Goal: Task Accomplishment & Management: Complete application form

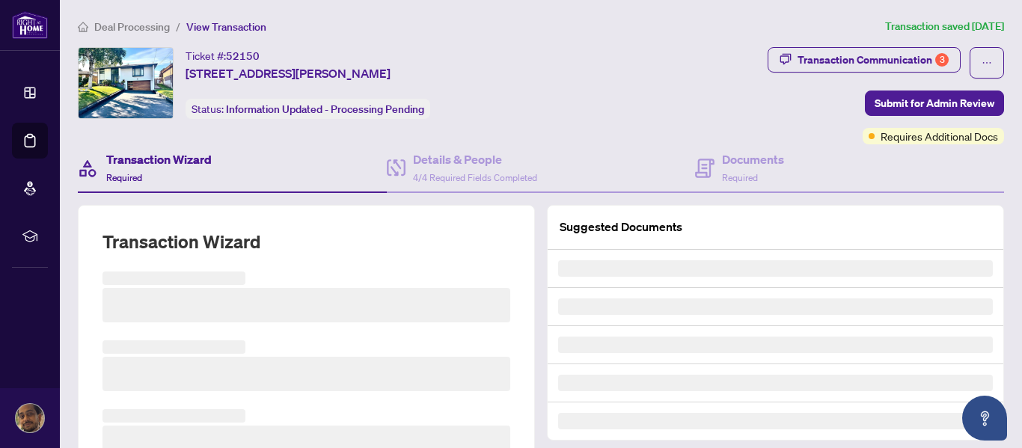
type input "**********"
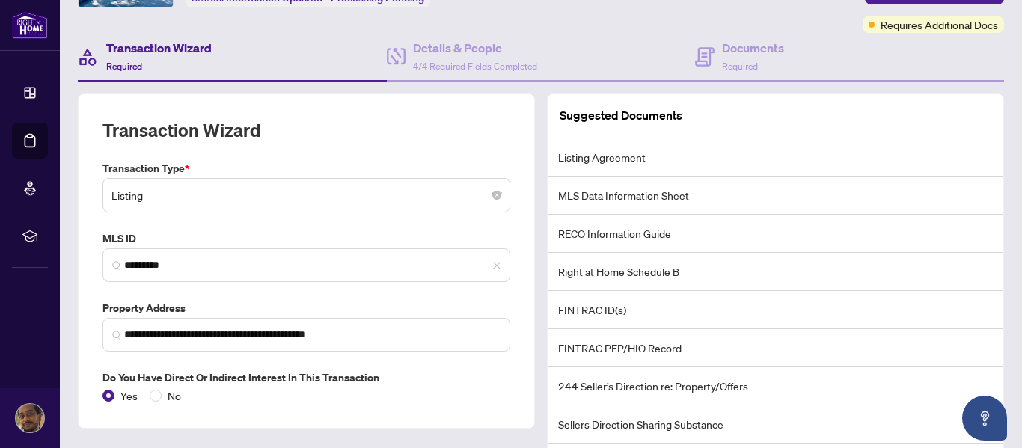
scroll to position [50, 0]
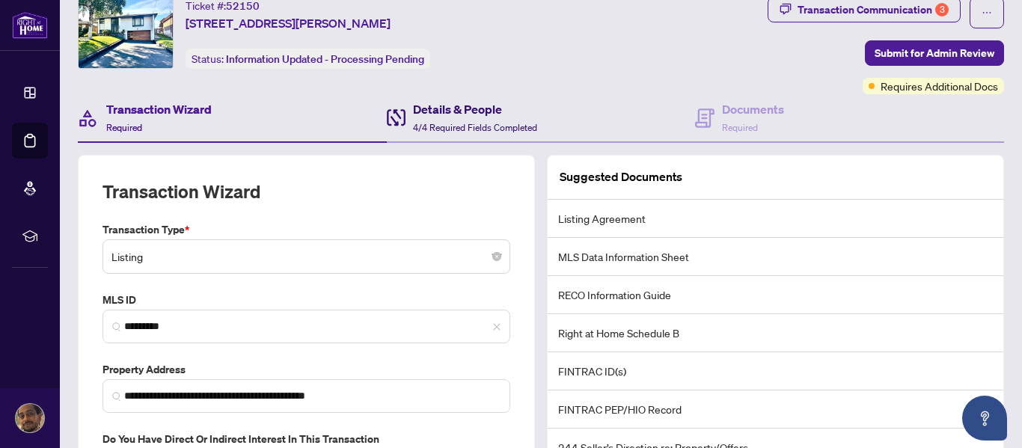
click at [444, 115] on h4 "Details & People" at bounding box center [475, 109] width 124 height 18
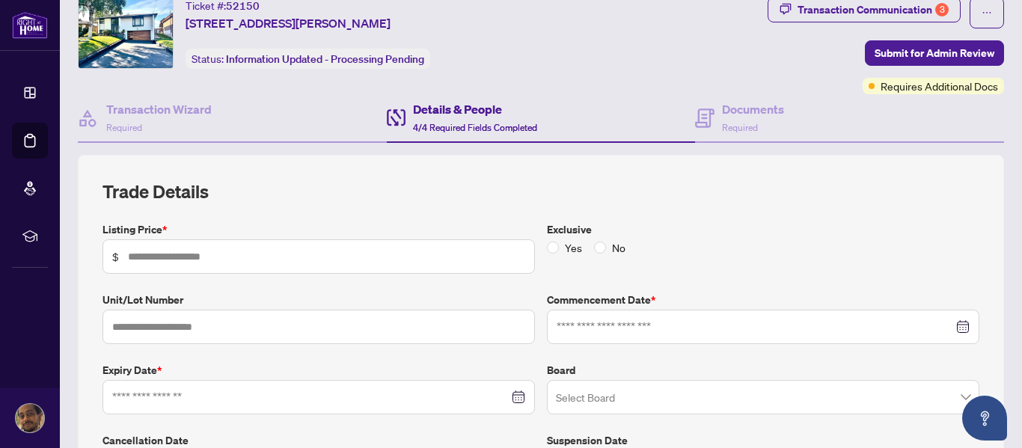
type input "*********"
type input "**********"
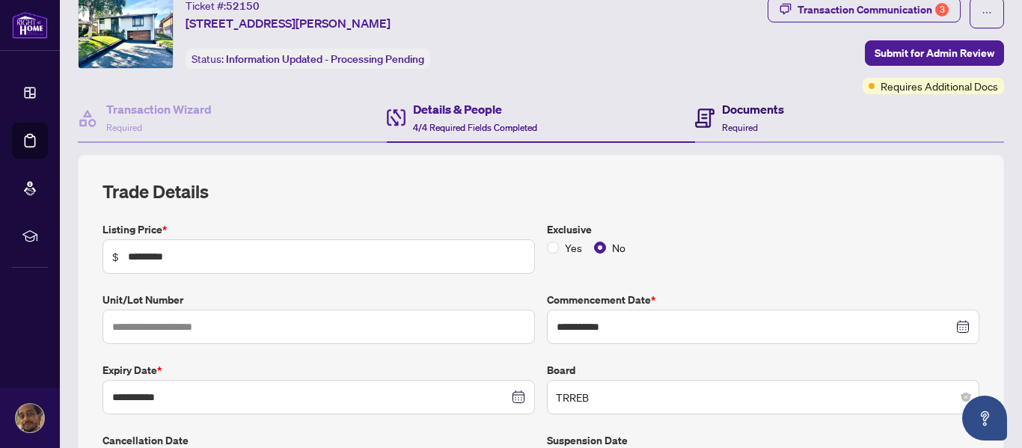
click at [728, 111] on h4 "Documents" at bounding box center [753, 109] width 62 height 18
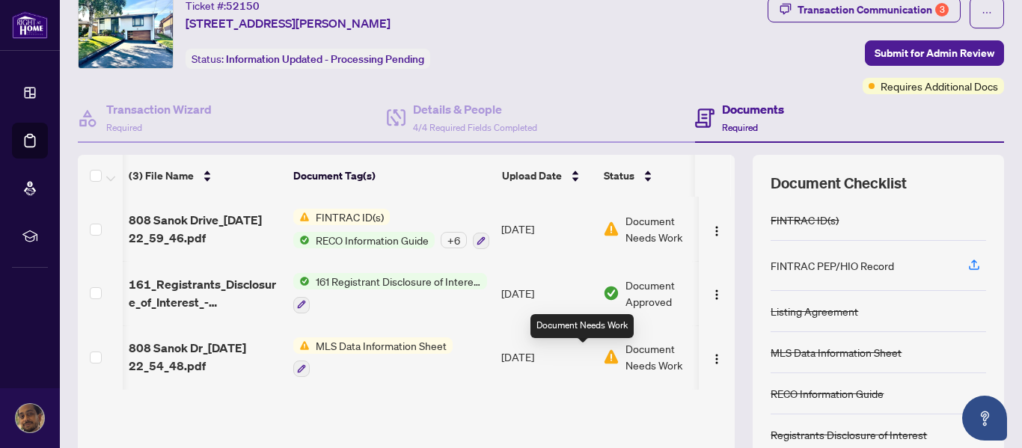
click at [650, 236] on span "Document Needs Work" at bounding box center [665, 229] width 78 height 33
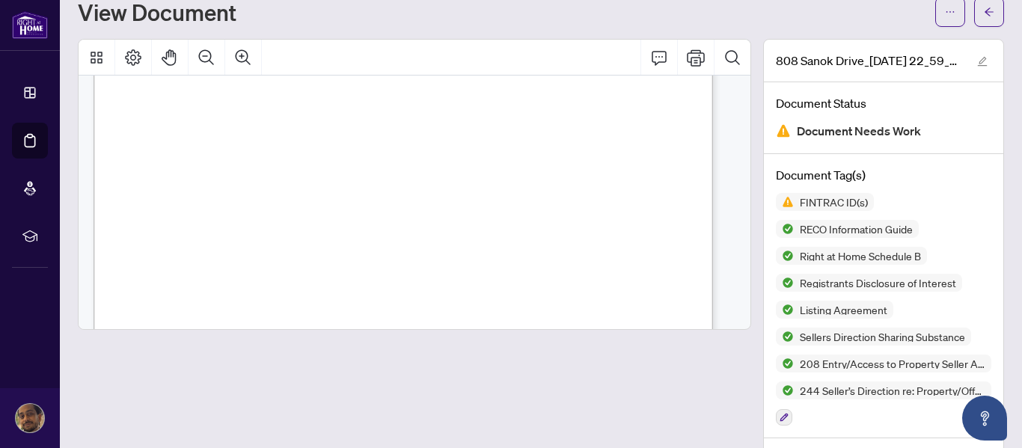
scroll to position [10511, 0]
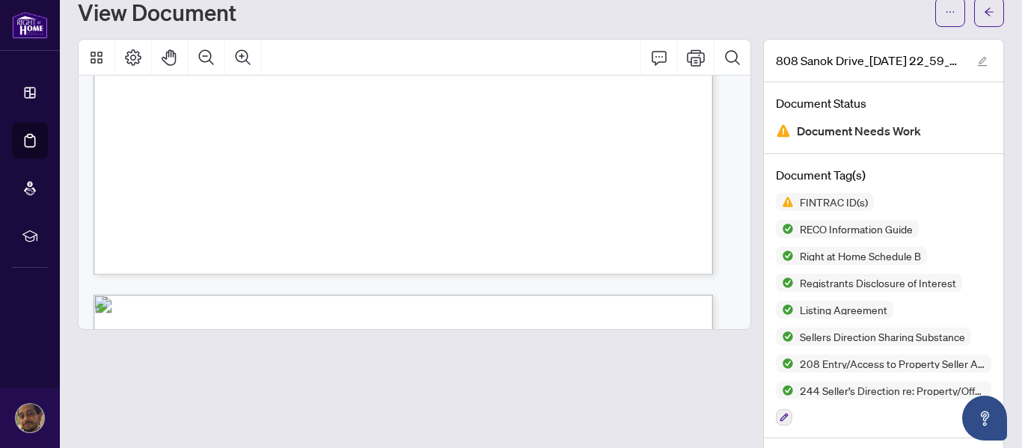
click at [336, 204] on span "< 10: client is not high risk. No additional steps required." at bounding box center [249, 199] width 174 height 9
click at [293, 129] on span "4" at bounding box center [290, 125] width 6 height 8
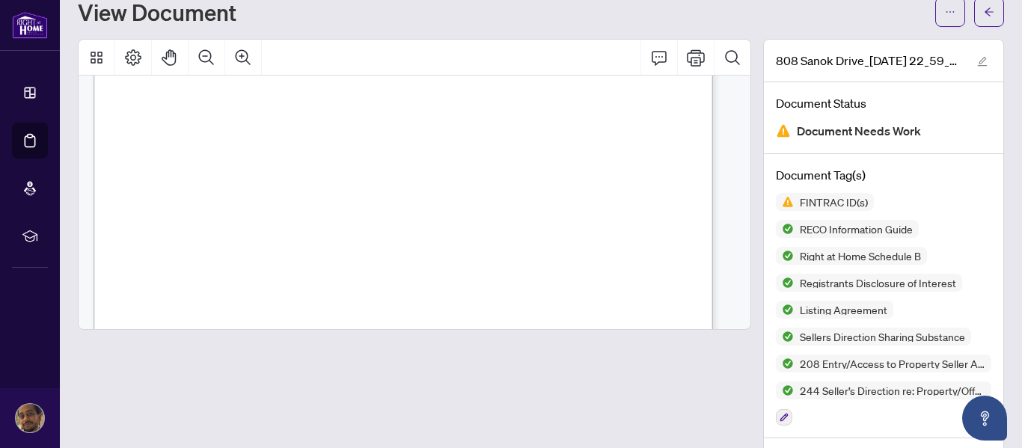
scroll to position [18611, 0]
click at [985, 13] on icon "arrow-left" at bounding box center [989, 11] width 9 height 8
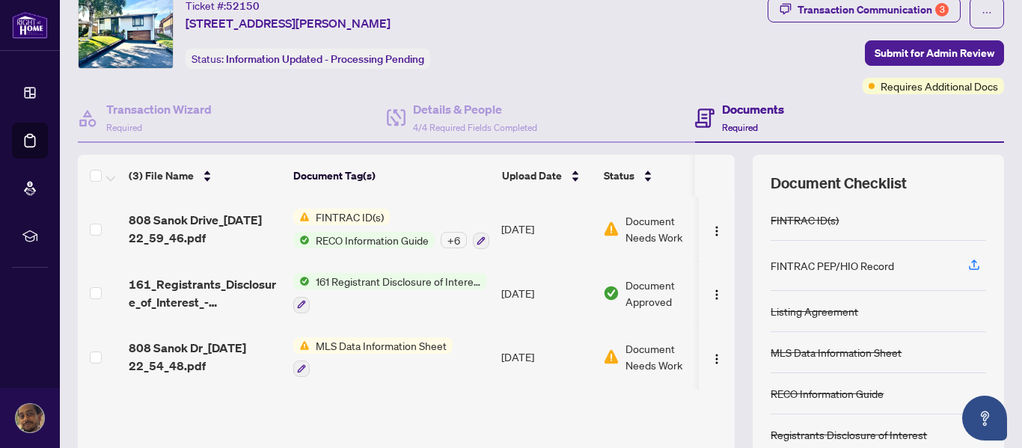
scroll to position [121, 0]
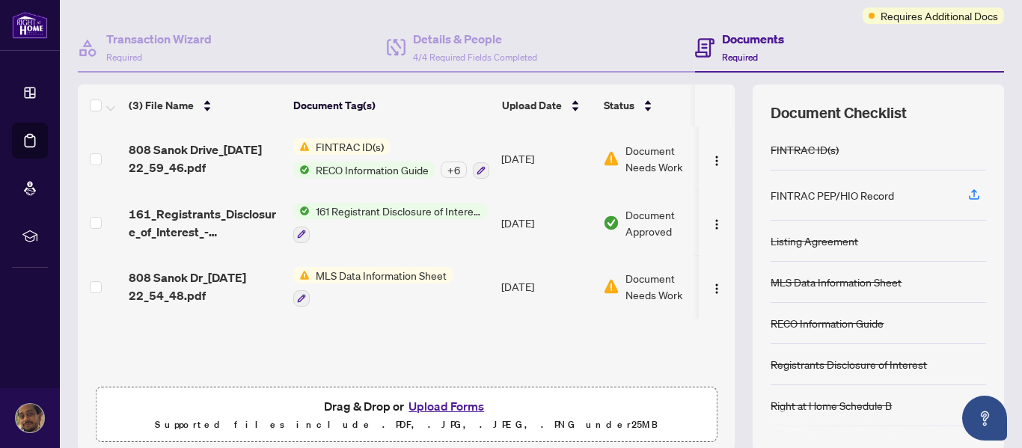
click at [376, 280] on span "MLS Data Information Sheet" at bounding box center [381, 275] width 143 height 16
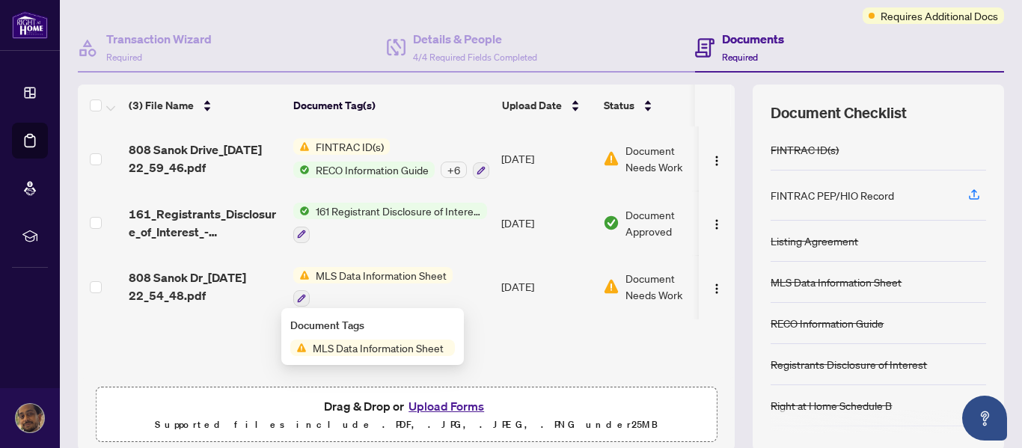
click at [391, 296] on div at bounding box center [372, 299] width 159 height 18
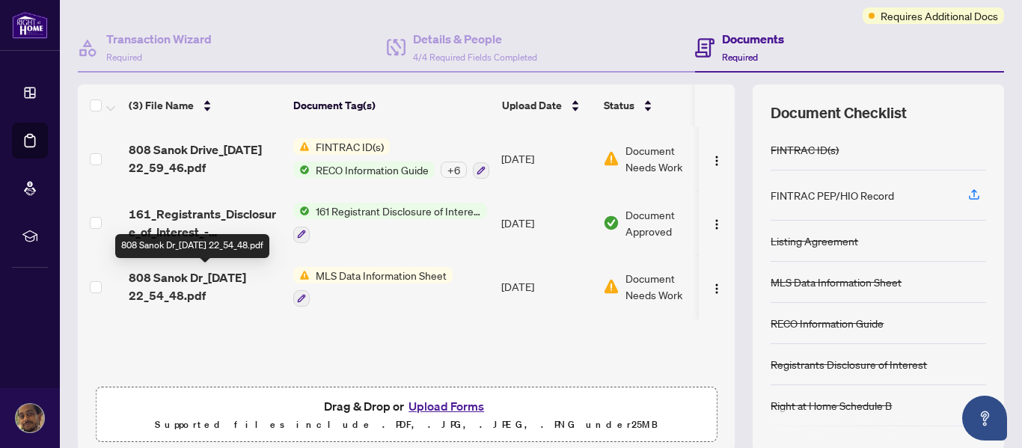
click at [198, 278] on span "808 Sanok Dr_2025-09-24 22_54_48.pdf" at bounding box center [205, 287] width 153 height 36
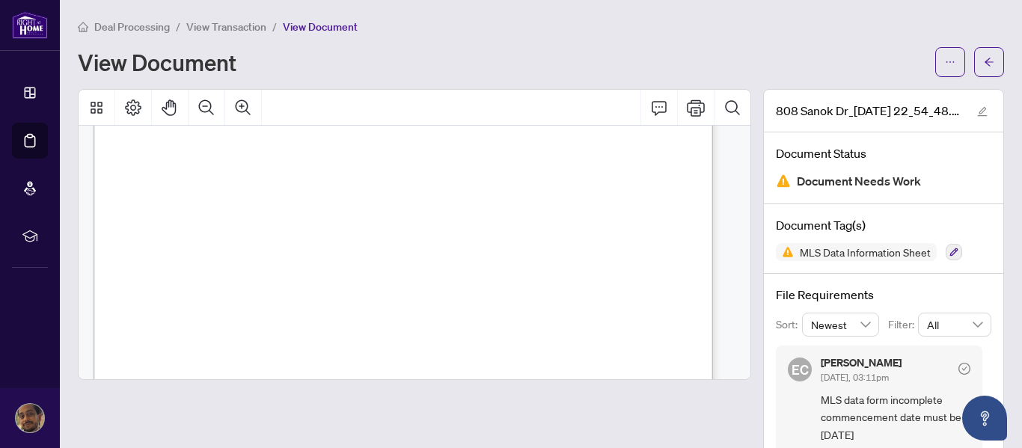
scroll to position [37, 0]
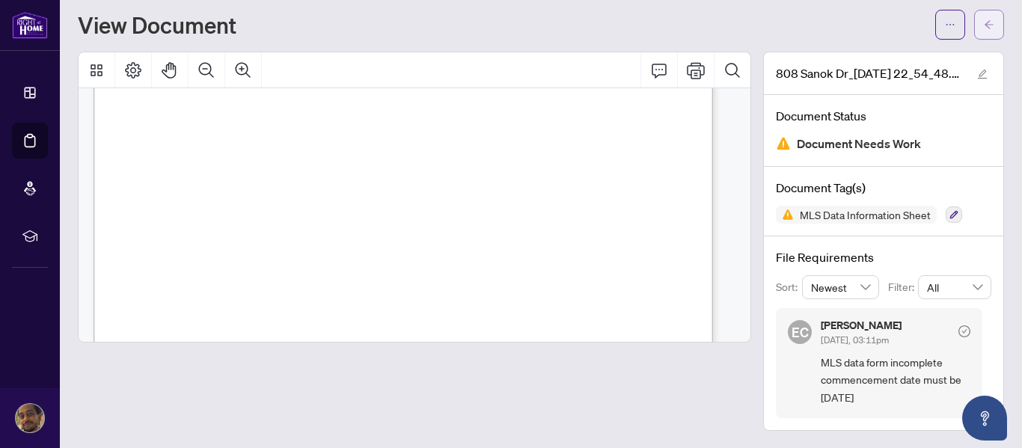
click at [984, 18] on span "button" at bounding box center [989, 25] width 10 height 24
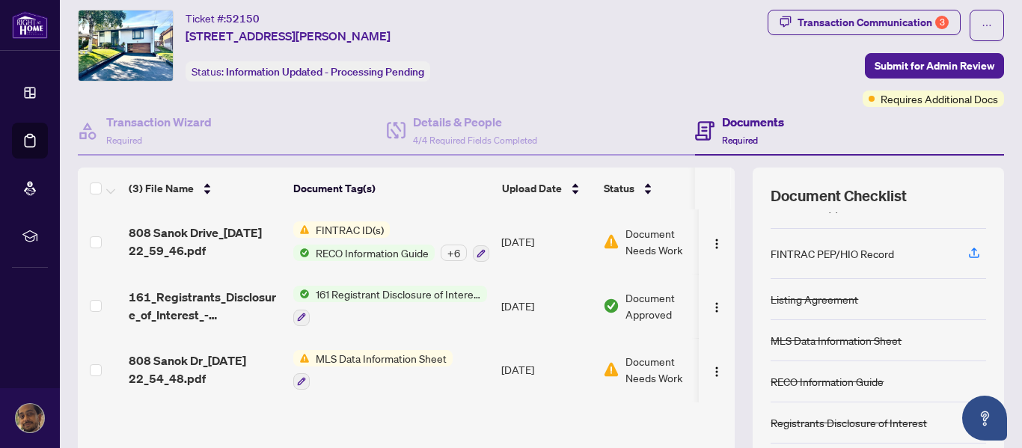
scroll to position [27, 0]
click at [457, 257] on div "+ 6" at bounding box center [454, 253] width 26 height 16
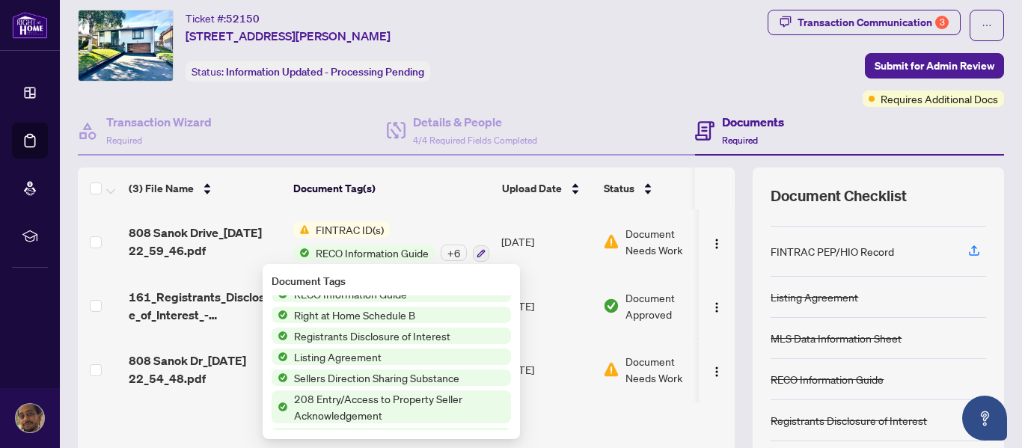
scroll to position [45, 0]
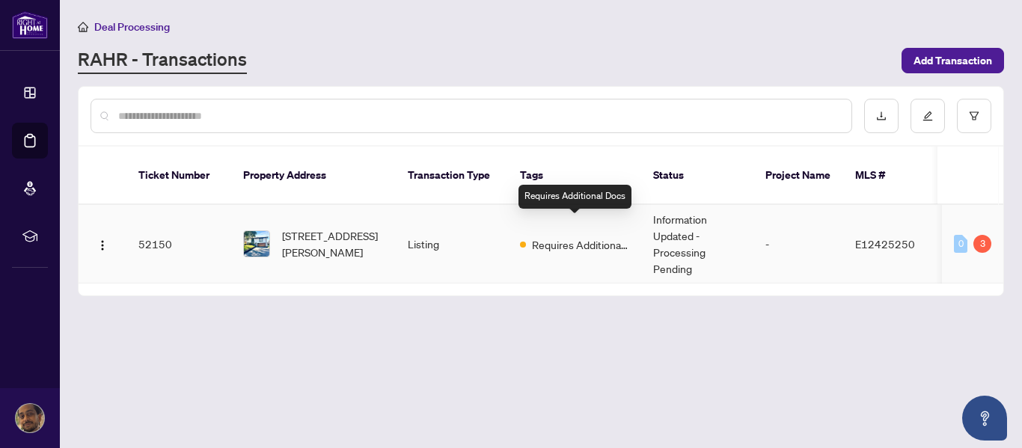
click at [565, 237] on span "Requires Additional Docs" at bounding box center [580, 245] width 97 height 16
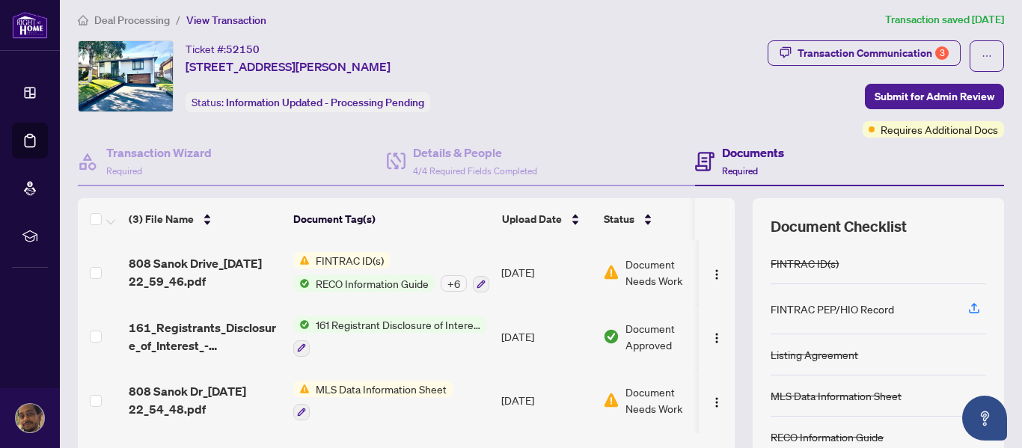
scroll to position [1, 0]
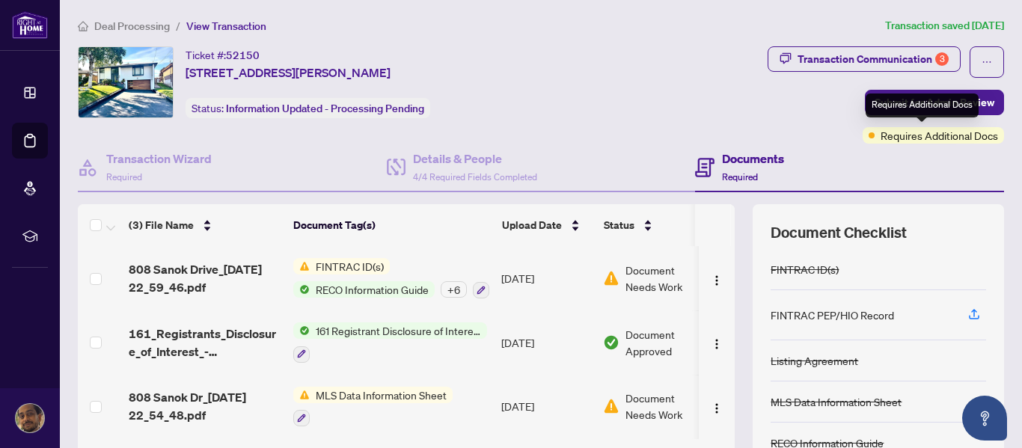
click at [886, 135] on span "Requires Additional Docs" at bounding box center [940, 135] width 118 height 16
click at [916, 106] on div "Requires Additional Docs" at bounding box center [922, 106] width 113 height 24
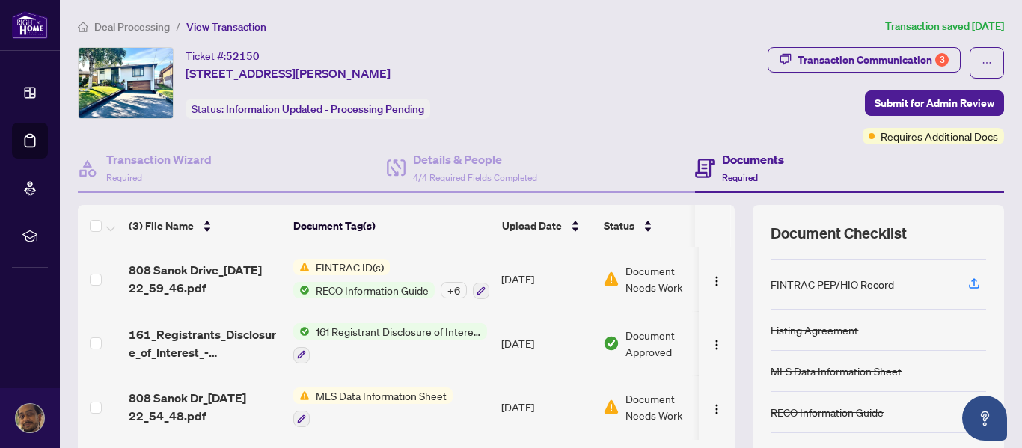
scroll to position [20, 0]
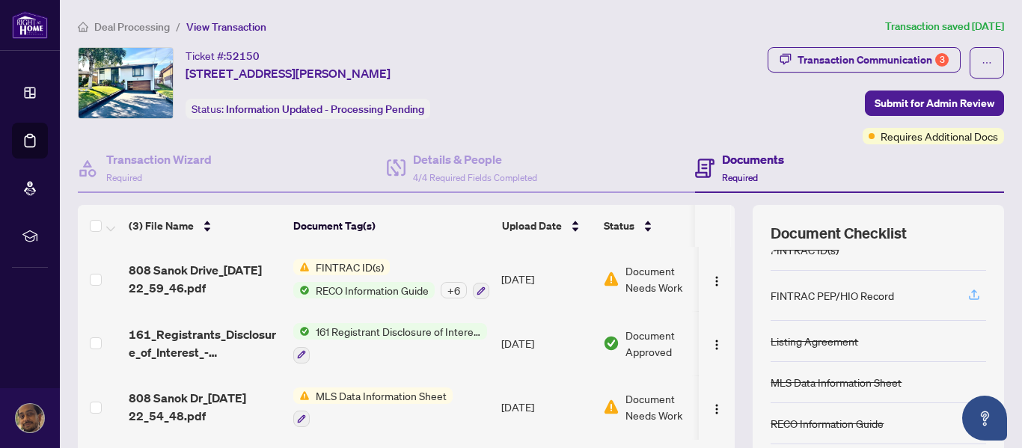
click at [969, 299] on icon "button" at bounding box center [974, 298] width 10 height 4
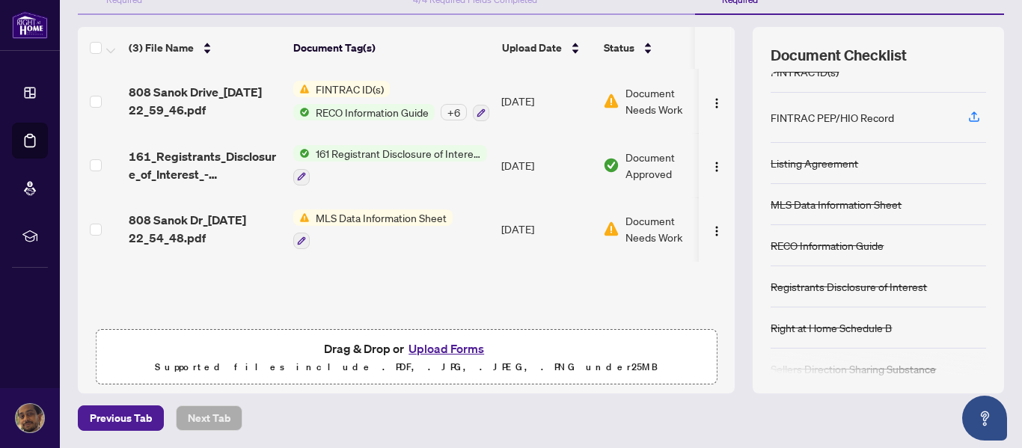
click at [460, 349] on button "Upload Forms" at bounding box center [446, 348] width 85 height 19
click at [448, 116] on div "+ 6" at bounding box center [454, 112] width 26 height 16
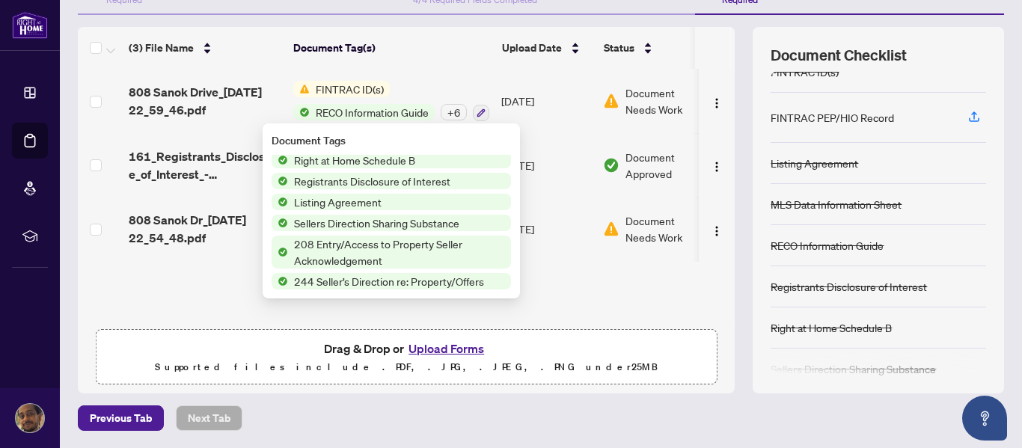
scroll to position [0, 0]
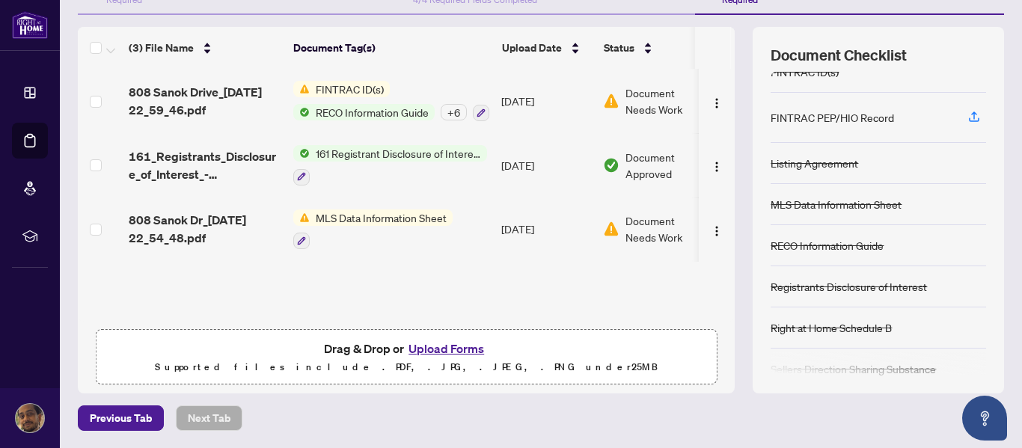
click at [545, 256] on td "Sep/24/2025" at bounding box center [547, 230] width 102 height 64
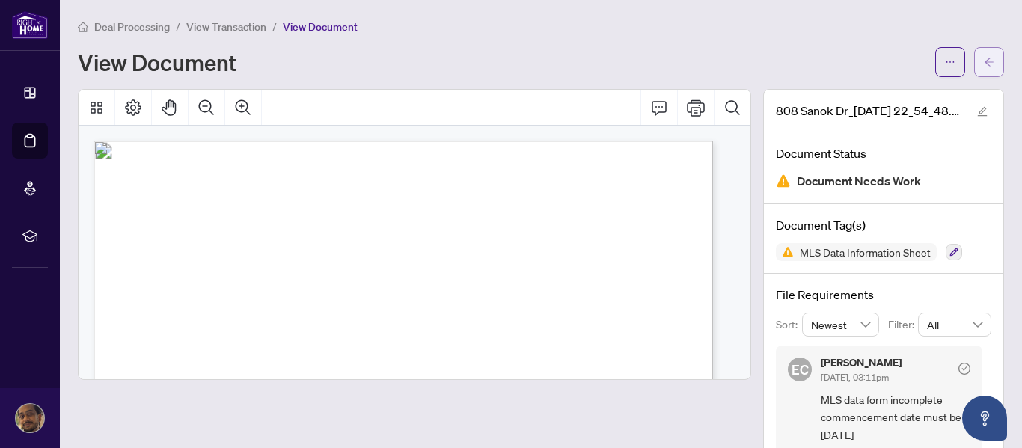
click at [984, 61] on icon "arrow-left" at bounding box center [989, 62] width 10 height 10
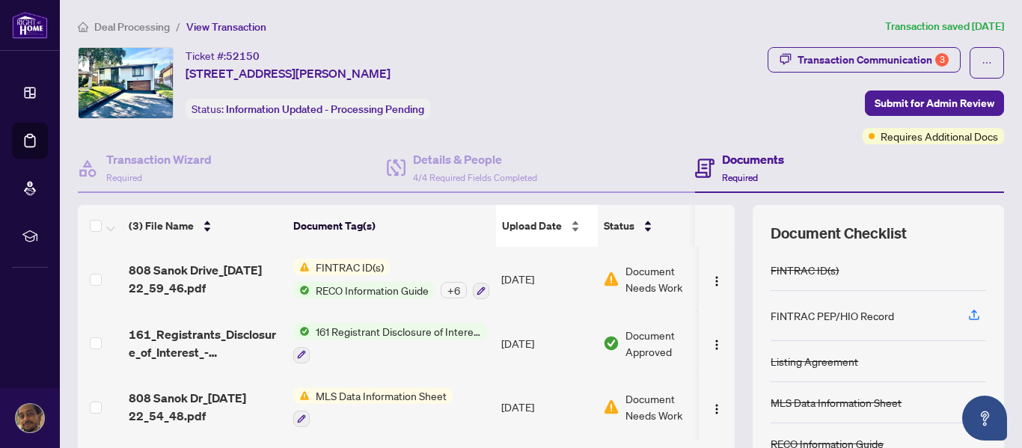
scroll to position [178, 0]
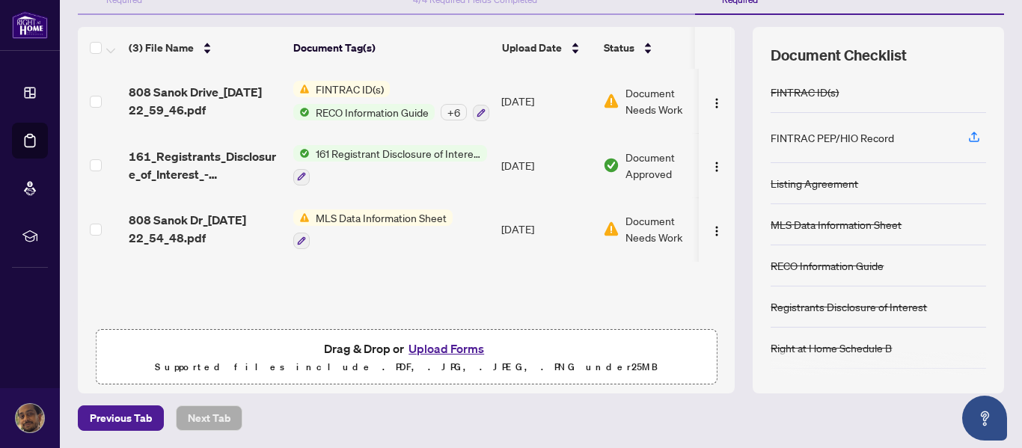
click at [444, 353] on button "Upload Forms" at bounding box center [446, 348] width 85 height 19
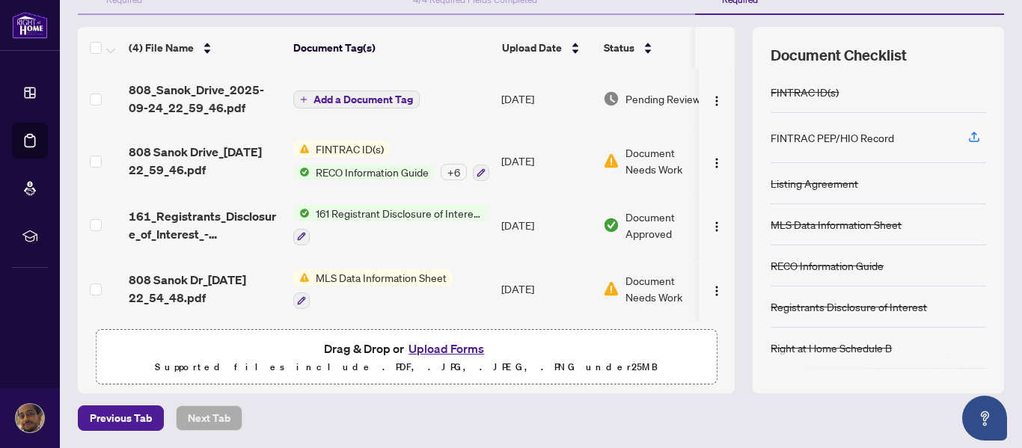
click at [367, 100] on span "Add a Document Tag" at bounding box center [364, 99] width 100 height 10
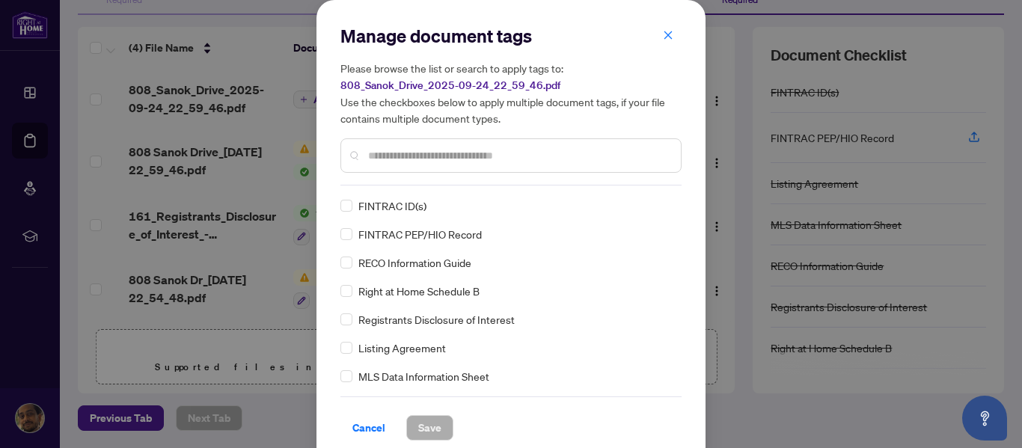
click at [470, 156] on input "text" at bounding box center [518, 155] width 301 height 16
click at [669, 34] on button "button" at bounding box center [668, 34] width 30 height 25
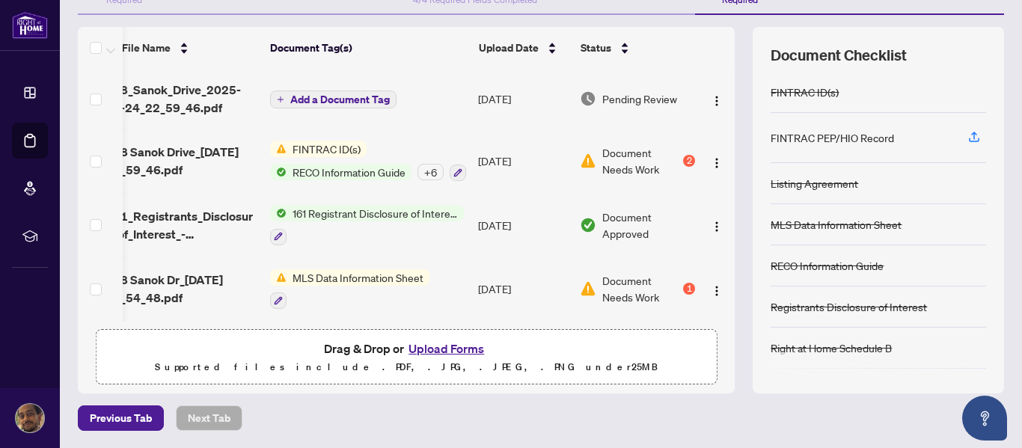
scroll to position [0, 41]
click at [722, 376] on div "(4) File Name Document Tag(s) Upload Date Status 808_Sanok_Drive_2025-09-24_22_…" at bounding box center [406, 210] width 657 height 367
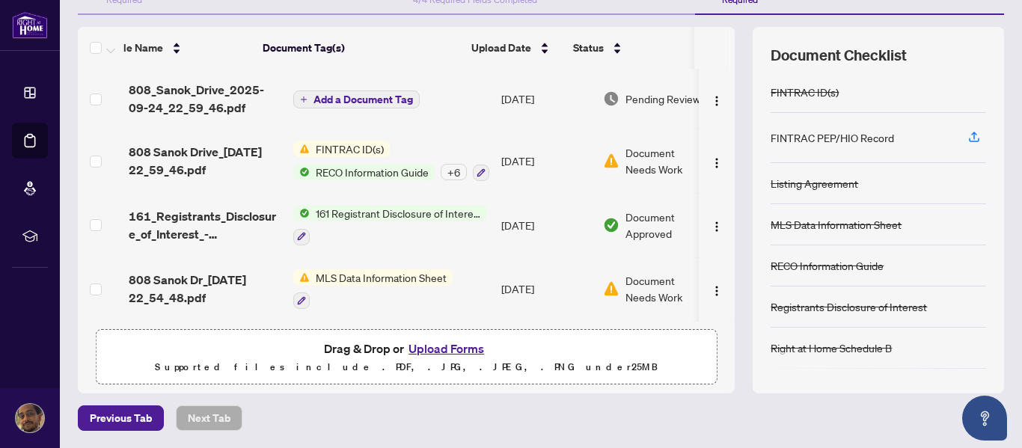
scroll to position [0, 0]
click at [438, 347] on button "Upload Forms" at bounding box center [446, 348] width 85 height 19
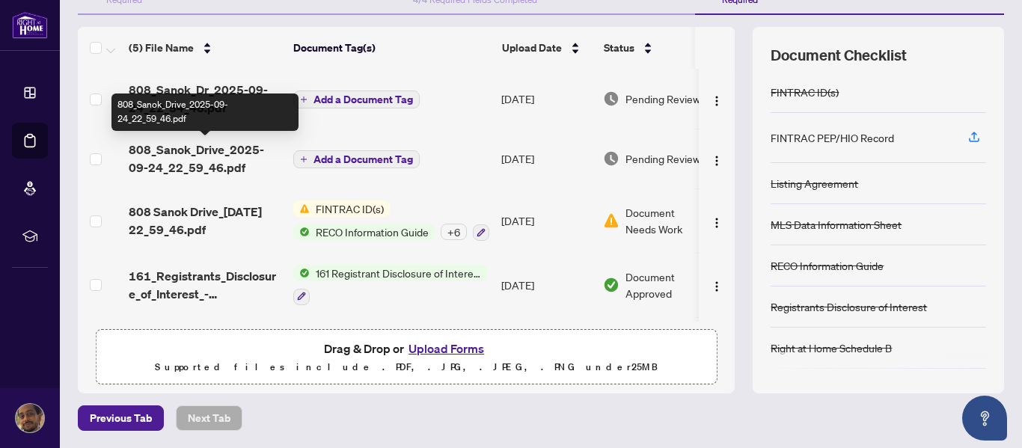
click at [180, 153] on span "808_Sanok_Drive_2025-09-24_22_59_46.pdf" at bounding box center [205, 159] width 153 height 36
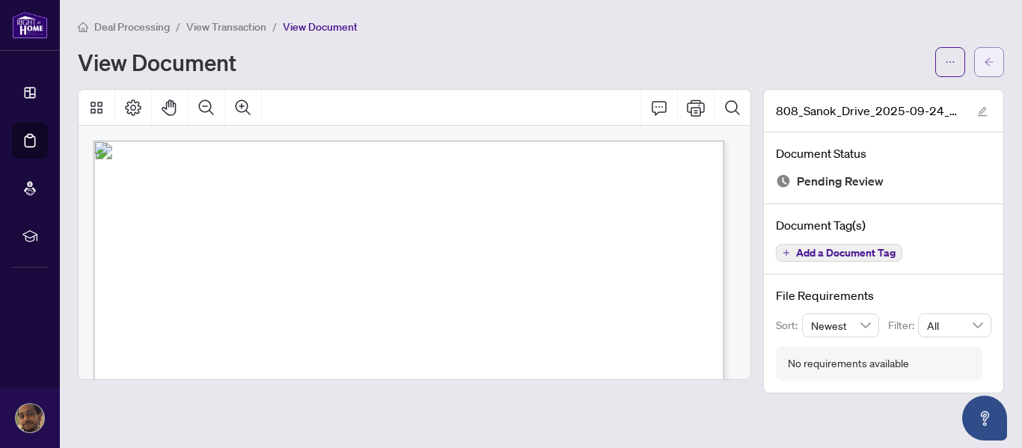
click at [986, 72] on span "button" at bounding box center [989, 62] width 10 height 24
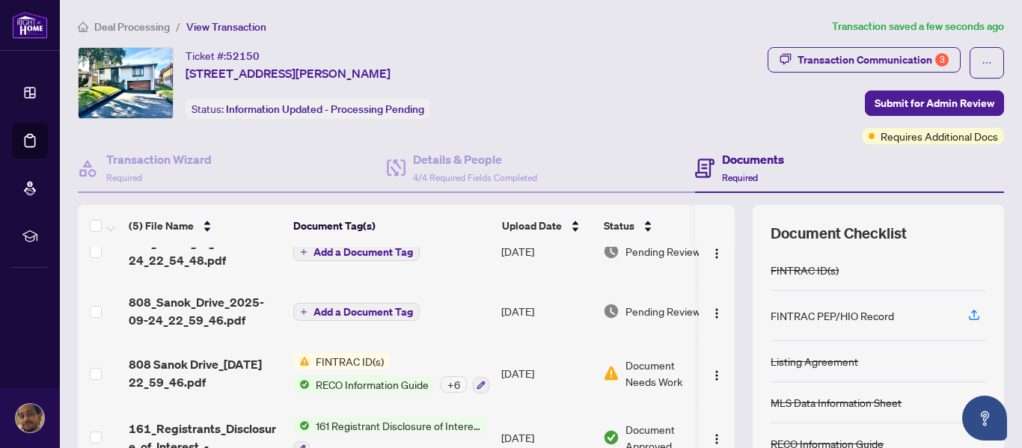
scroll to position [27, 0]
click at [381, 314] on span "Add a Document Tag" at bounding box center [364, 310] width 100 height 10
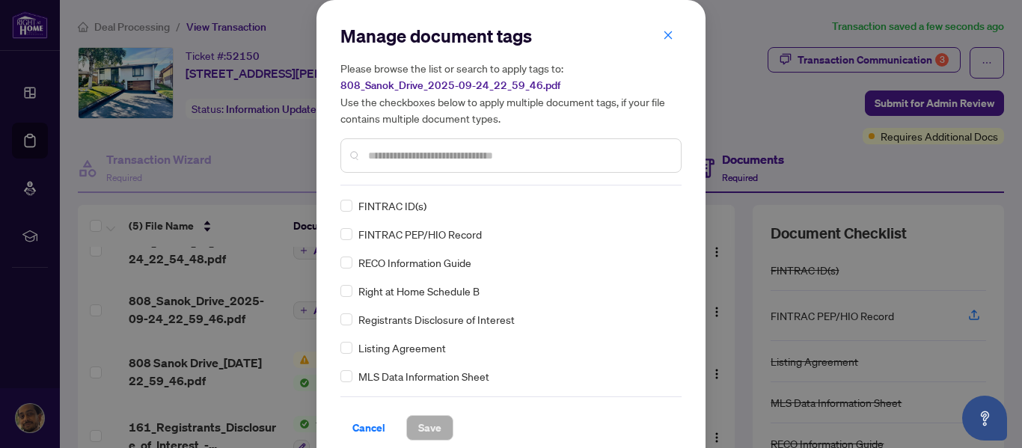
click at [427, 150] on input "text" at bounding box center [518, 155] width 301 height 16
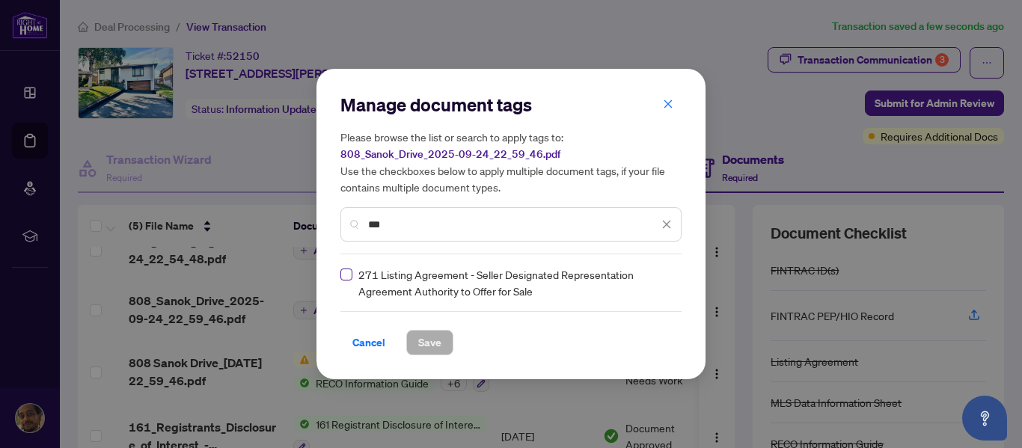
type input "***"
drag, startPoint x: 397, startPoint y: 225, endPoint x: 338, endPoint y: 225, distance: 58.4
click at [338, 225] on div "Manage document tags Please browse the list or search to apply tags to: 808_San…" at bounding box center [511, 224] width 389 height 311
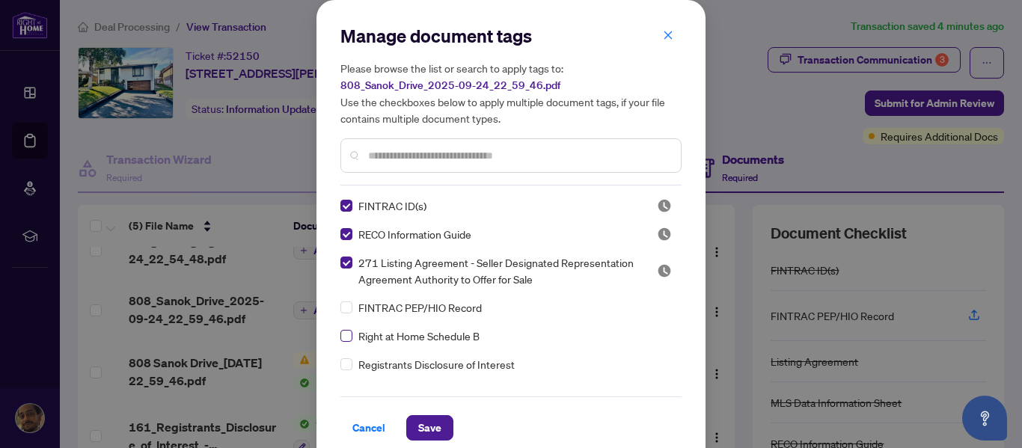
click at [347, 342] on label at bounding box center [347, 336] width 12 height 16
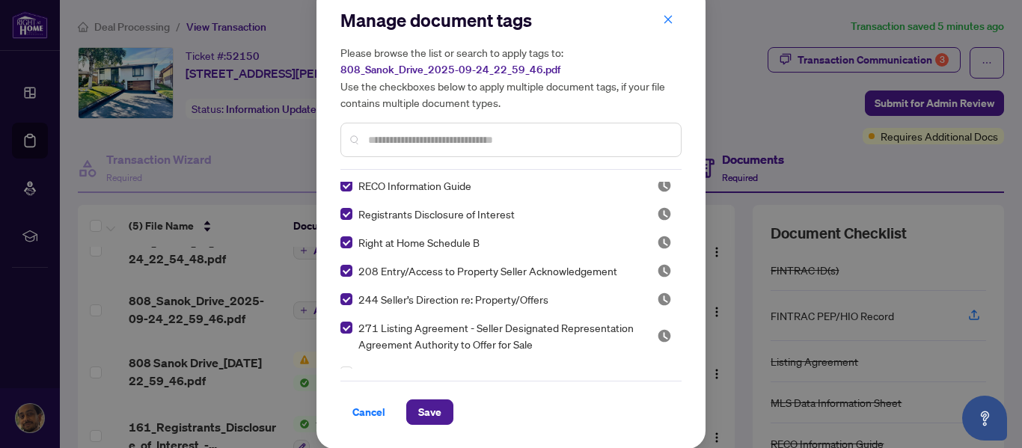
scroll to position [35, 0]
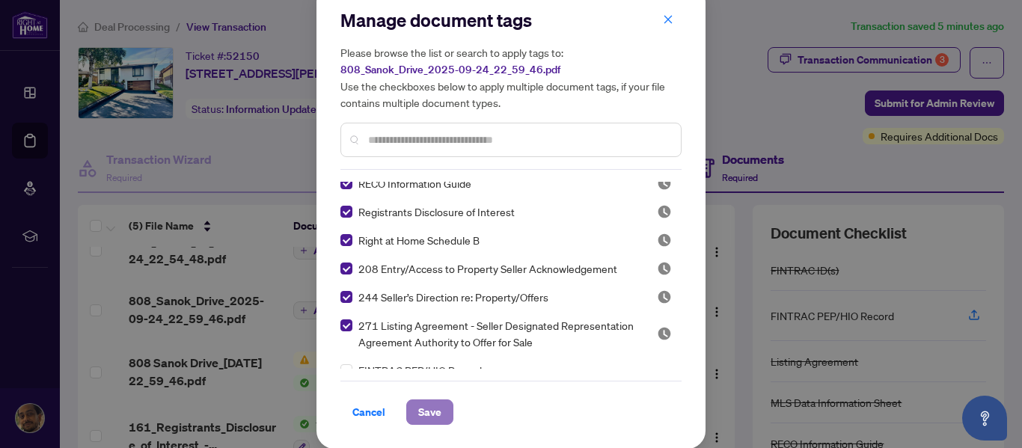
click at [424, 406] on span "Save" at bounding box center [429, 412] width 23 height 24
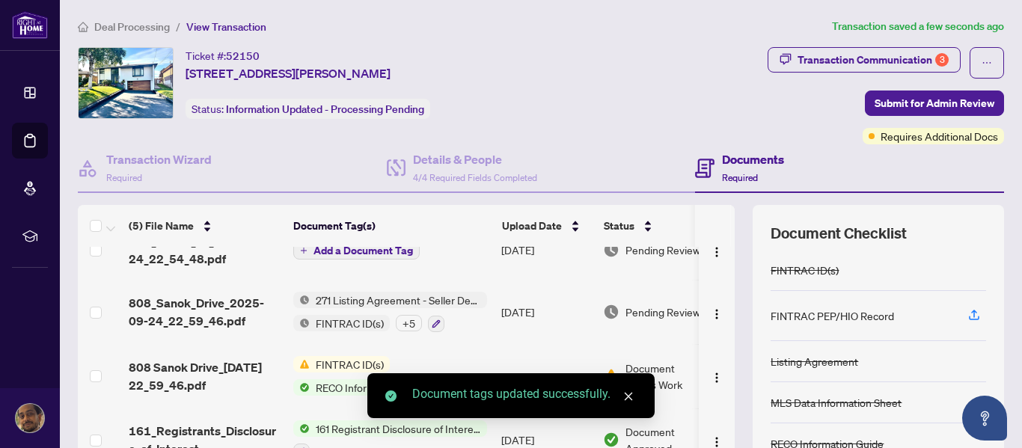
scroll to position [0, 0]
click at [387, 258] on button "Add a Document Tag" at bounding box center [356, 251] width 127 height 18
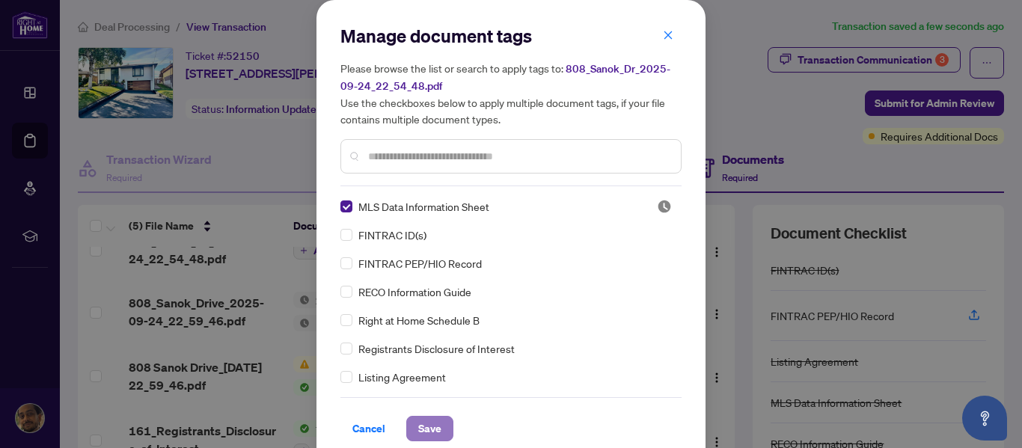
click at [421, 423] on span "Save" at bounding box center [429, 429] width 23 height 24
